Goal: Task Accomplishment & Management: Manage account settings

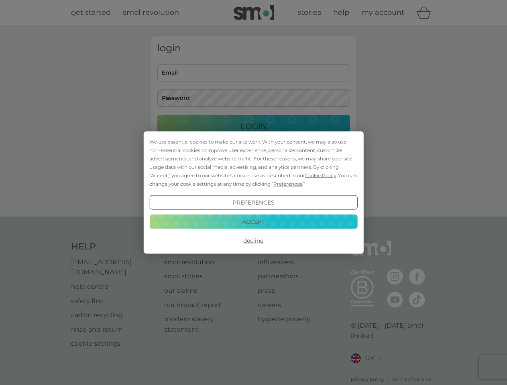
click at [321, 175] on span "Cookie Policy" at bounding box center [320, 176] width 31 height 6
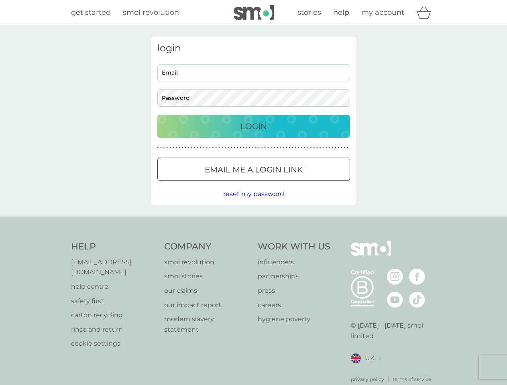
click at [287, 184] on div "login Email Password Login ● ● ● ● ● ● ● ● ● ● ● ● ● ● ● ● ● ● ● ● ● ● ● ● ● ● …" at bounding box center [253, 121] width 205 height 169
click at [253, 203] on div "login Email Password Login ● ● ● ● ● ● ● ● ● ● ● ● ● ● ● ● ● ● ● ● ● ● ● ● ● ● …" at bounding box center [253, 121] width 205 height 169
click at [253, 241] on div "Help [EMAIL_ADDRESS][DOMAIN_NAME] help centre safety first carton recycling rin…" at bounding box center [253, 312] width 365 height 142
click at [253, 222] on div "Help [EMAIL_ADDRESS][DOMAIN_NAME] help centre safety first carton recycling rin…" at bounding box center [253, 312] width 507 height 191
